Goal: Task Accomplishment & Management: Use online tool/utility

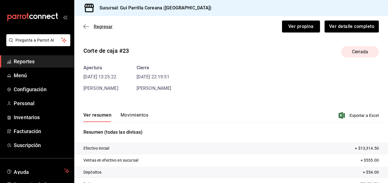
click at [84, 26] on icon "button" at bounding box center [86, 26] width 6 height 5
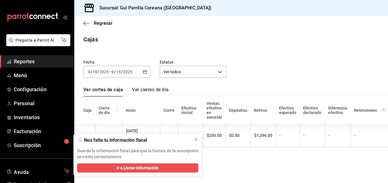
click at [39, 62] on span "Reportes" at bounding box center [42, 62] width 56 height 8
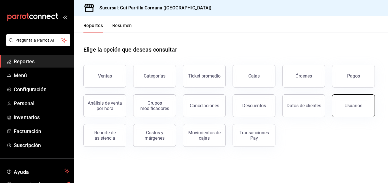
click at [355, 109] on button "Usuarios" at bounding box center [353, 105] width 43 height 23
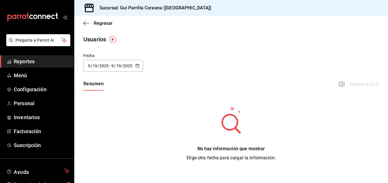
click at [134, 64] on div "[DATE] [DATE] - [DATE] [DATE]" at bounding box center [113, 66] width 60 height 12
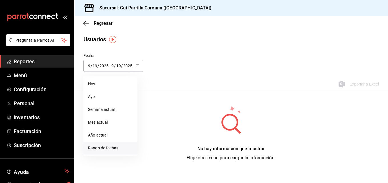
click at [121, 150] on li "Rango de fechas" at bounding box center [110, 148] width 54 height 13
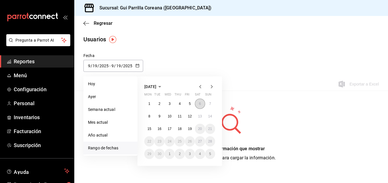
click at [204, 105] on button "6" at bounding box center [200, 104] width 10 height 10
click button "6" at bounding box center [200, 104] width 10 height 10
type input "[DATE]"
type input "6"
type input "[DATE]"
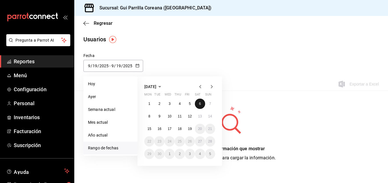
type input "6"
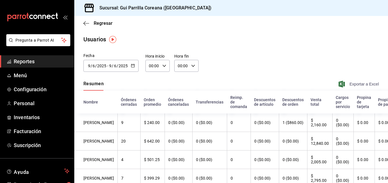
drag, startPoint x: 359, startPoint y: 80, endPoint x: 360, endPoint y: 84, distance: 3.7
click at [360, 84] on div "Resumen Exportar a Excel" at bounding box center [230, 85] width 313 height 12
click at [360, 84] on span "Exportar a Excel" at bounding box center [358, 84] width 39 height 7
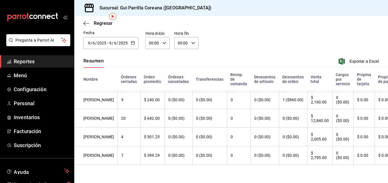
scroll to position [24, 0]
click at [132, 44] on button "button" at bounding box center [133, 43] width 4 height 5
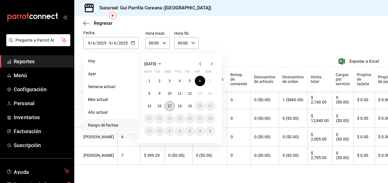
click at [170, 105] on abbr "17" at bounding box center [170, 106] width 4 height 4
click at [200, 77] on button "6" at bounding box center [200, 81] width 10 height 10
type input "[DATE]"
type input "17"
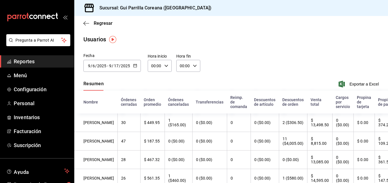
click at [133, 68] on button "button" at bounding box center [135, 66] width 4 height 5
click at [241, 60] on div "Fecha [DATE] [DATE] - [DATE] [DATE] [DATE] Mon Tue Wed Thu Fri Sat Sun 1 2 3 4 …" at bounding box center [230, 66] width 313 height 26
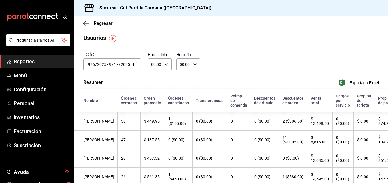
scroll to position [1, 0]
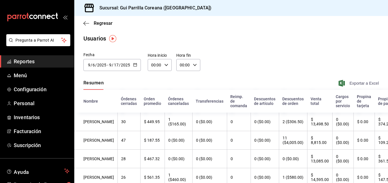
click at [347, 86] on span "Exportar a Excel" at bounding box center [358, 83] width 39 height 7
